Goal: Transaction & Acquisition: Obtain resource

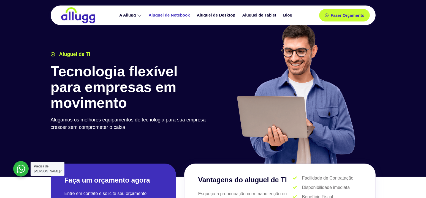
click at [175, 15] on link "Aluguel de Notebook" at bounding box center [170, 15] width 48 height 10
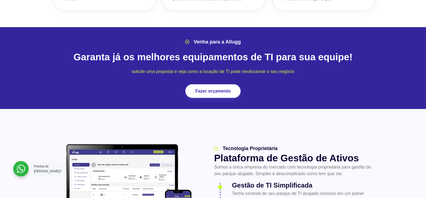
scroll to position [633, 0]
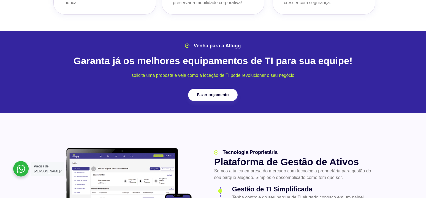
click at [204, 93] on span "Fazer orçamento" at bounding box center [213, 95] width 32 height 4
